Goal: Use online tool/utility: Utilize a website feature to perform a specific function

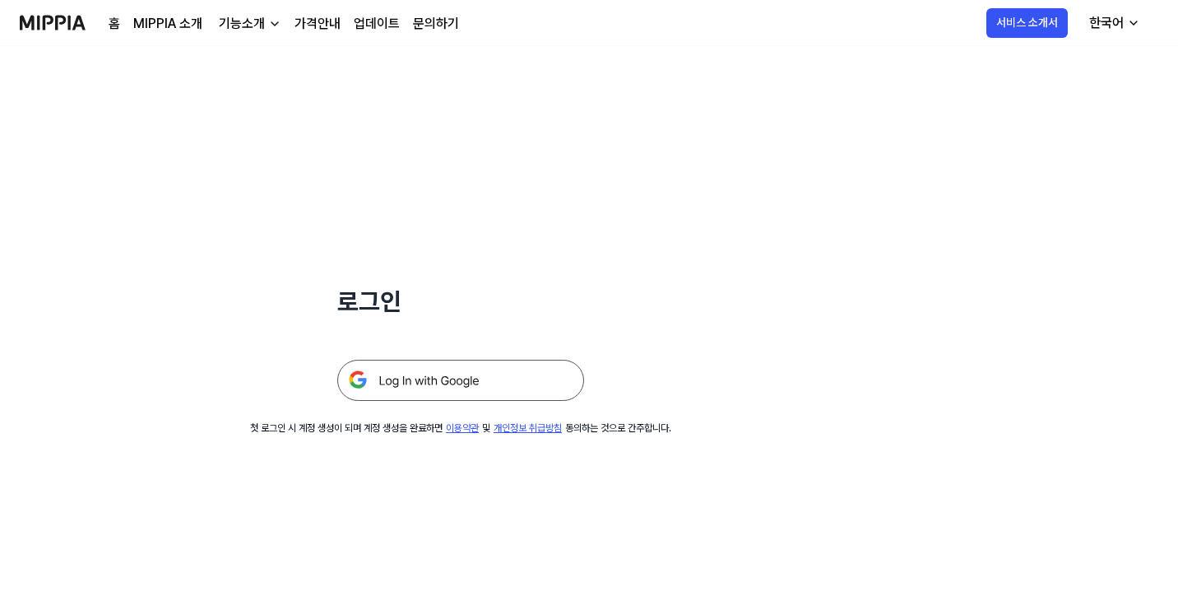
click at [496, 388] on img at bounding box center [460, 380] width 247 height 41
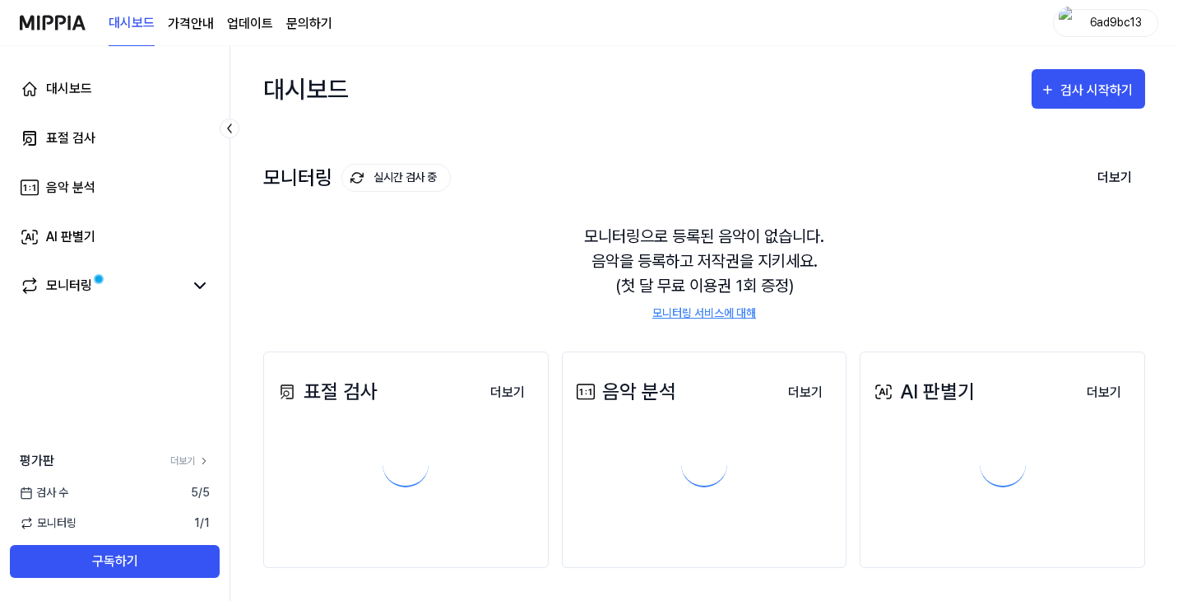
click at [1085, 82] on div "검사 시작하기" at bounding box center [1099, 90] width 77 height 21
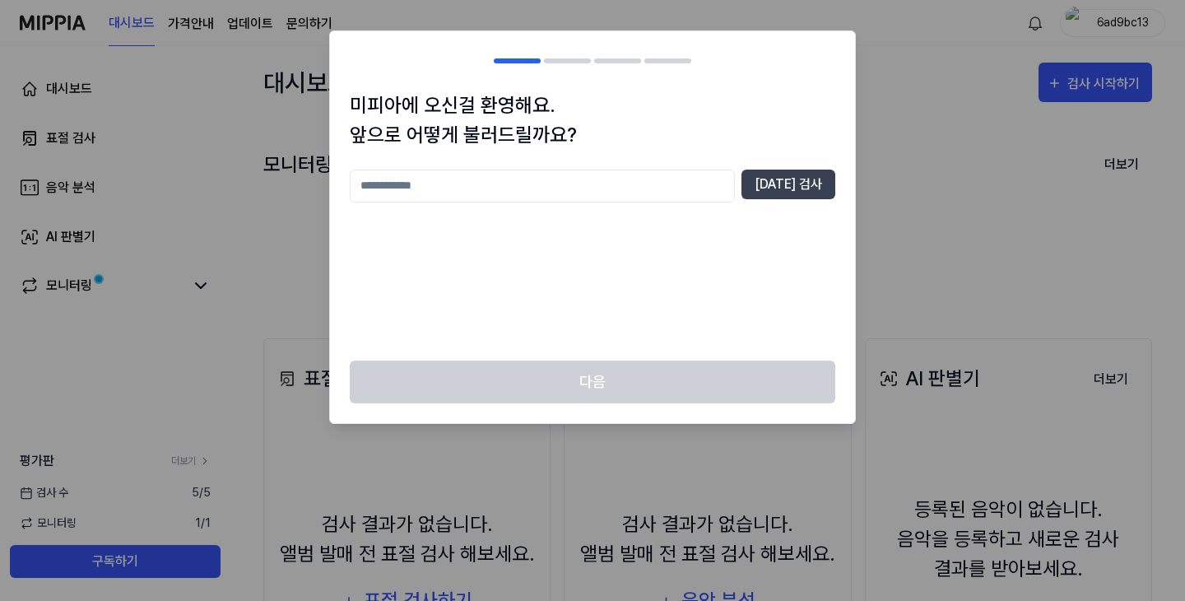
click at [566, 187] on input "text" at bounding box center [542, 186] width 385 height 33
click at [825, 185] on button "중복 검사" at bounding box center [788, 185] width 94 height 30
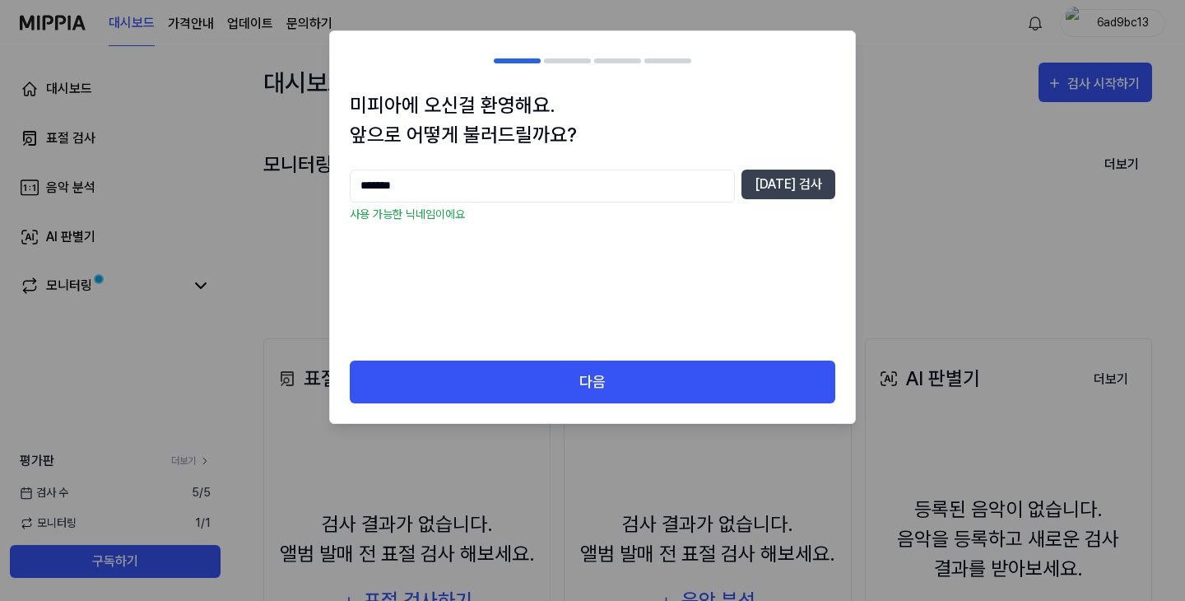
click at [474, 193] on input "*******" at bounding box center [542, 186] width 385 height 33
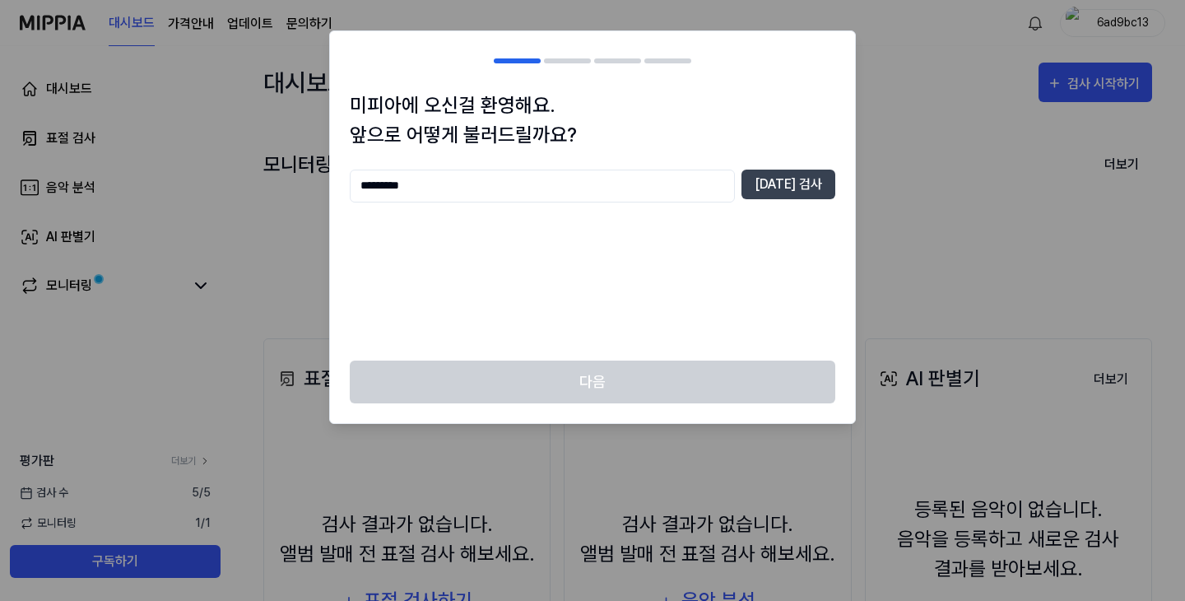
type input "*********"
click at [797, 199] on div "********* 중복 검사" at bounding box center [592, 186] width 485 height 33
click at [803, 195] on button "중복 검사" at bounding box center [788, 185] width 94 height 30
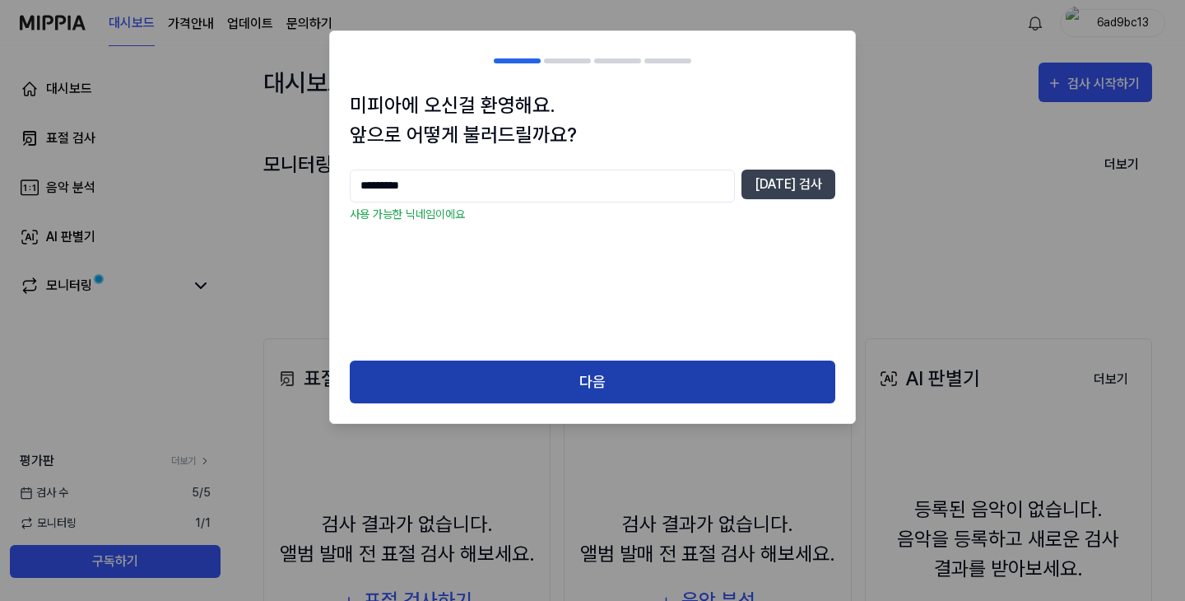
click at [594, 376] on button "다음" at bounding box center [592, 382] width 485 height 44
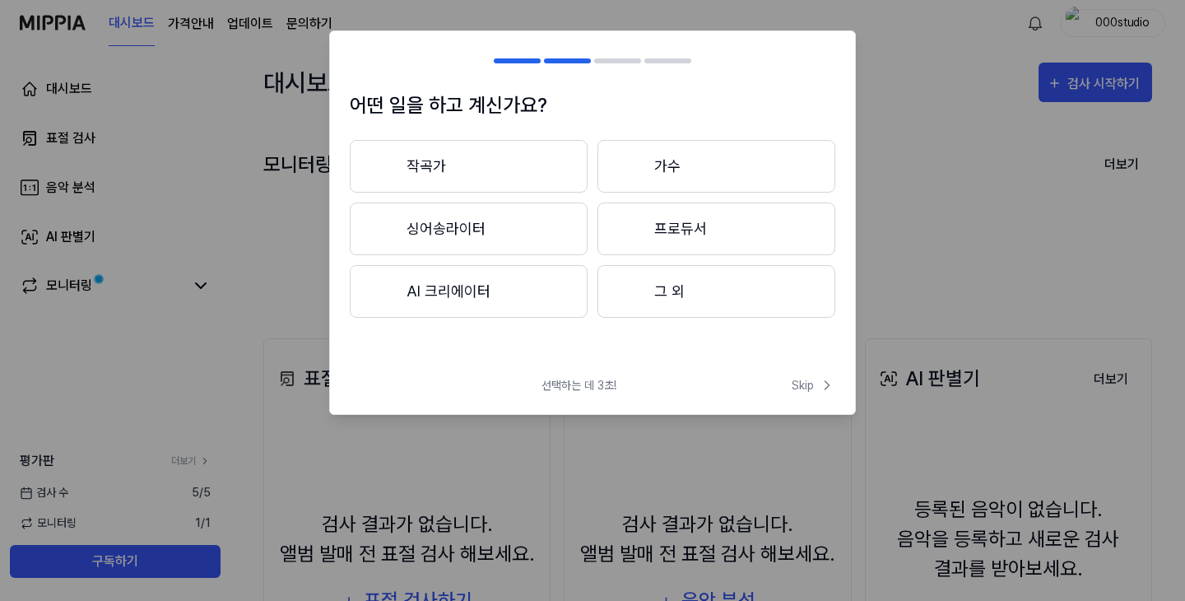
click at [521, 290] on button "AI 크리에이터" at bounding box center [469, 291] width 238 height 53
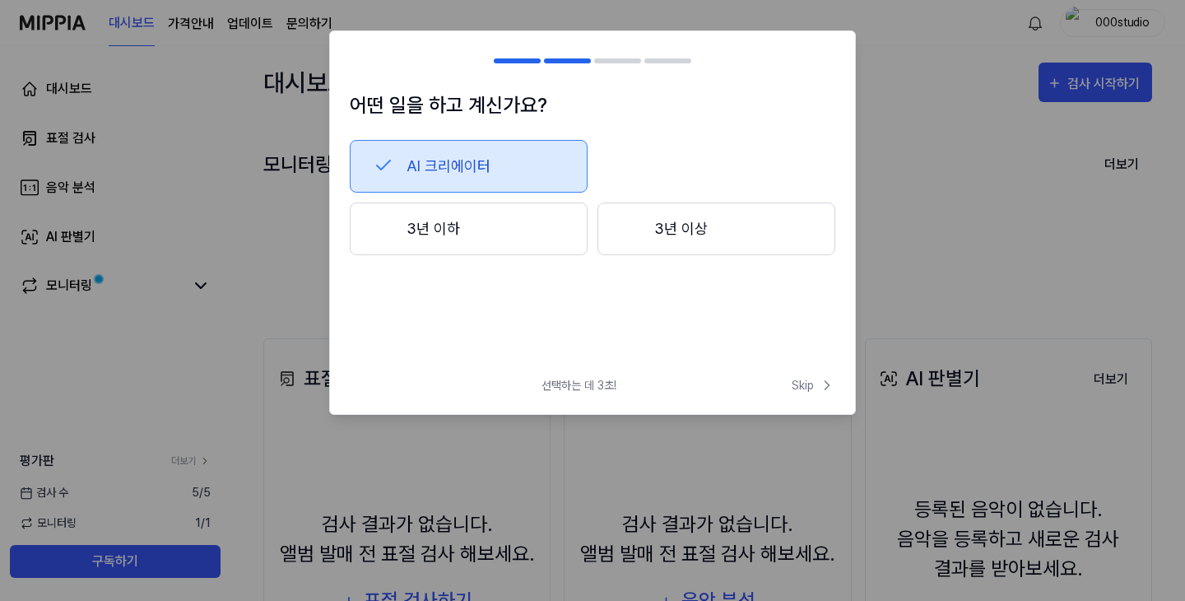
click at [532, 230] on button "3년 이하" at bounding box center [469, 228] width 238 height 53
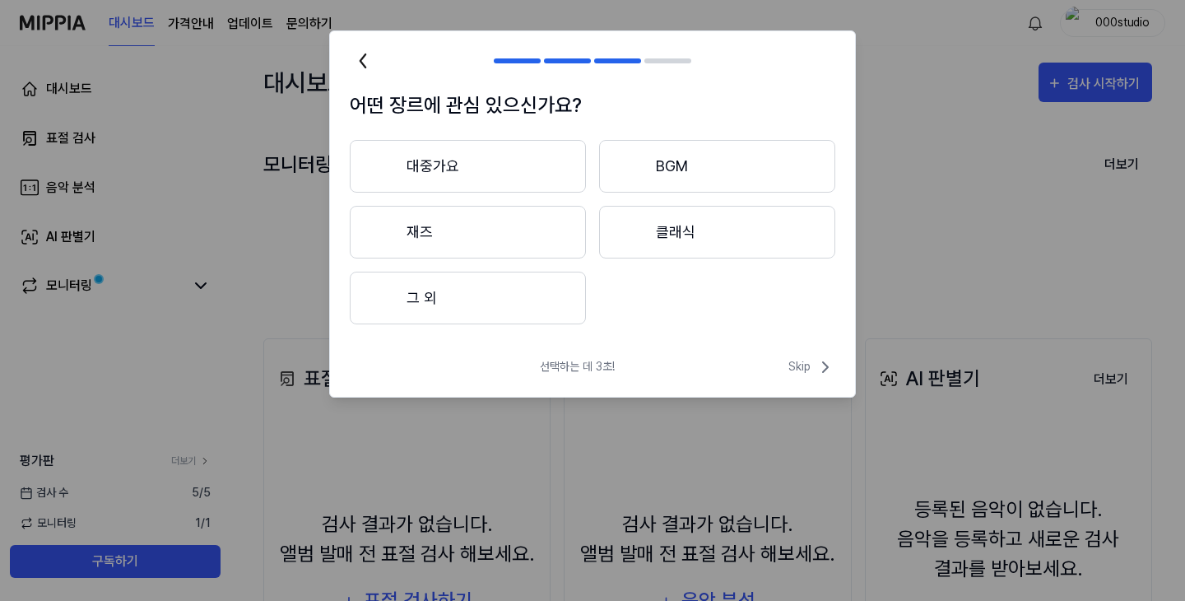
click at [545, 187] on button "대중가요" at bounding box center [468, 166] width 236 height 53
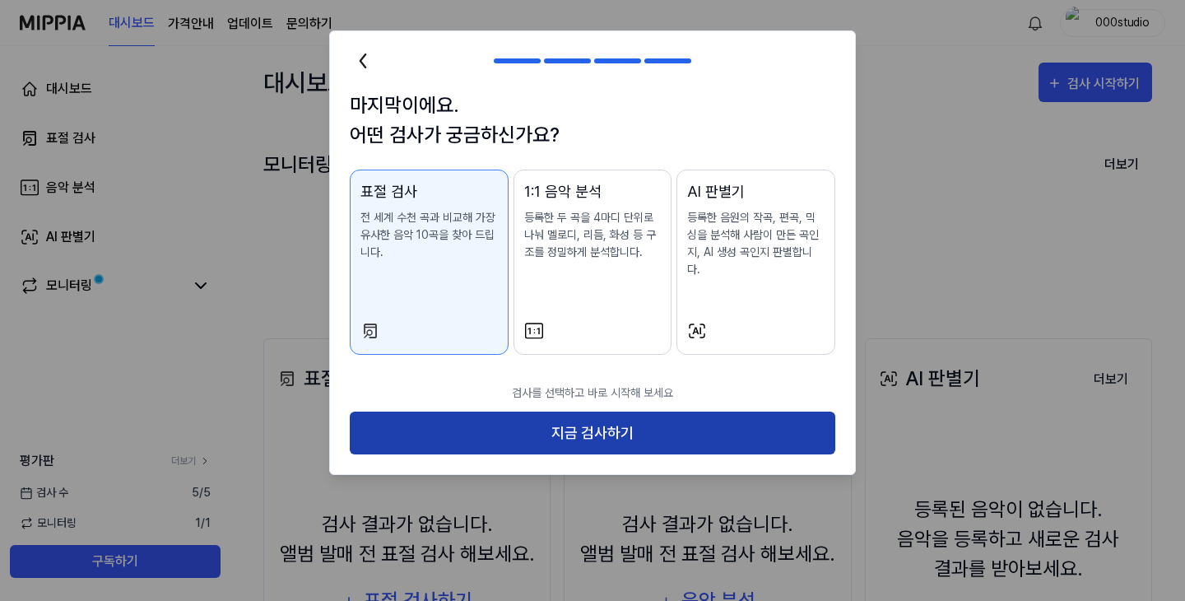
click at [537, 411] on button "지금 검사하기" at bounding box center [592, 433] width 485 height 44
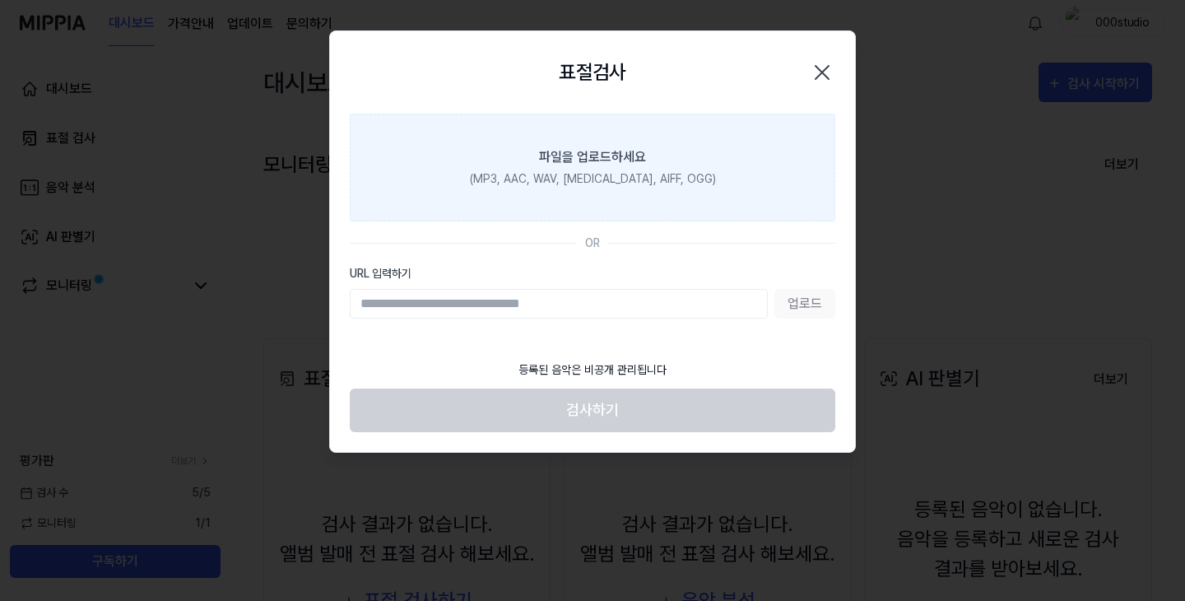
click at [620, 167] on label "파일을 업로드하세요 (MP3, AAC, WAV, FLAC, AIFF, OGG)" at bounding box center [592, 168] width 485 height 108
click at [0, 0] on input "파일을 업로드하세요 (MP3, AAC, WAV, FLAC, AIFF, OGG)" at bounding box center [0, 0] width 0 height 0
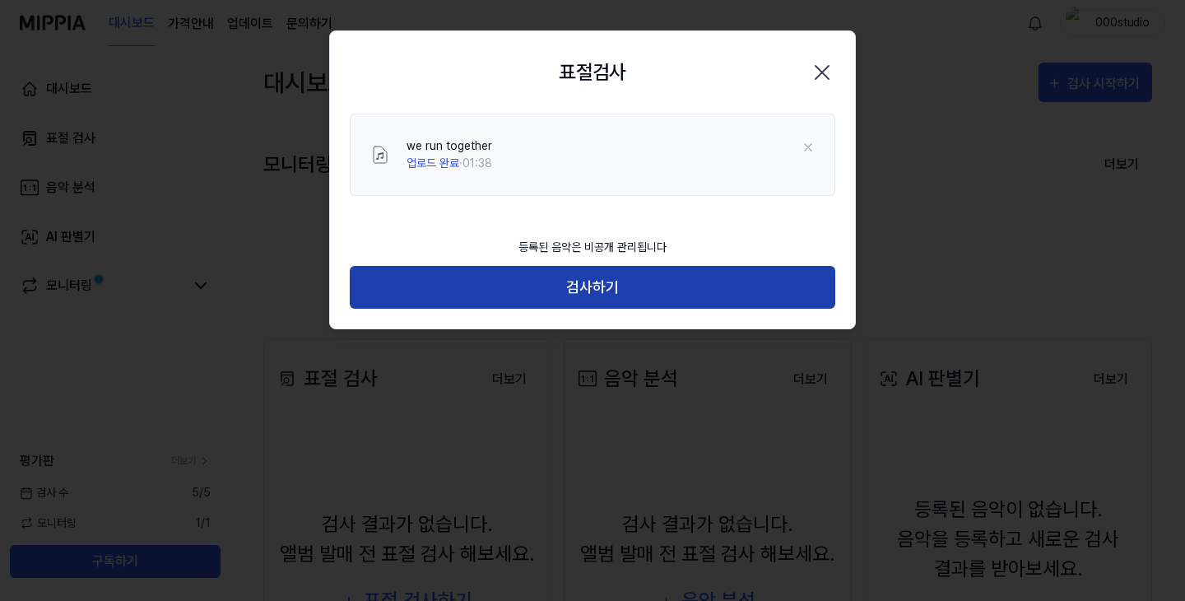
click at [706, 299] on button "검사하기" at bounding box center [592, 288] width 485 height 44
